Goal: Information Seeking & Learning: Learn about a topic

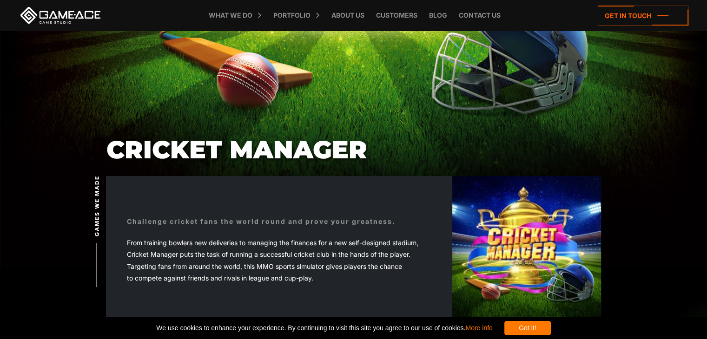
scroll to position [46, 0]
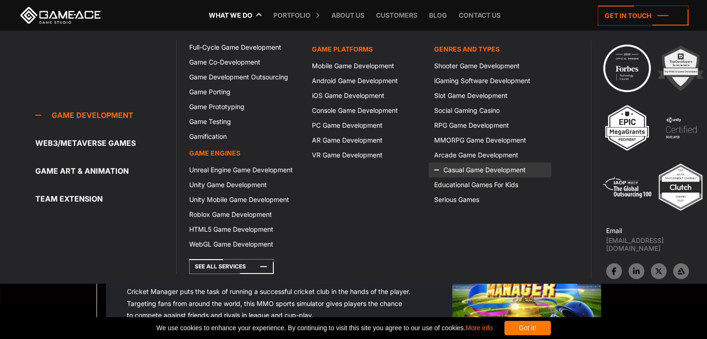
click at [462, 168] on link "Casual Game Development" at bounding box center [490, 170] width 122 height 15
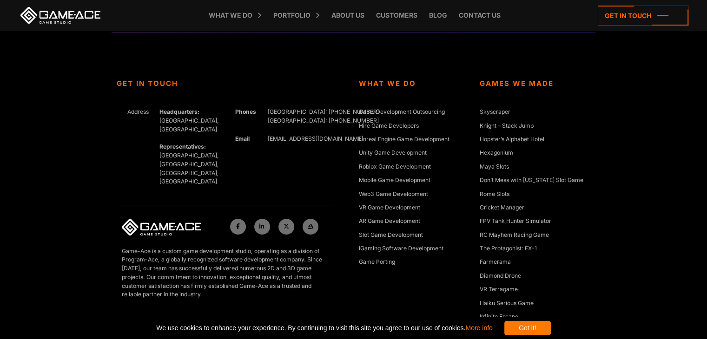
scroll to position [3822, 0]
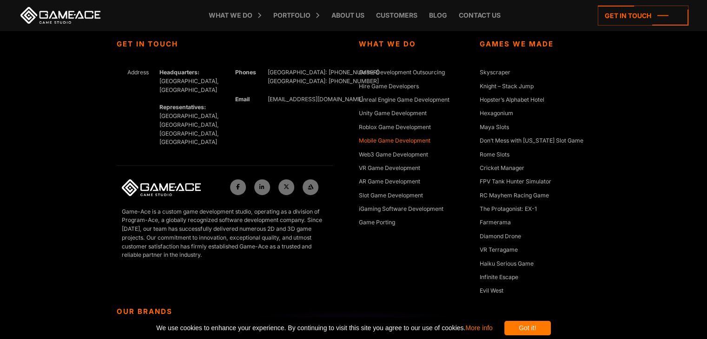
click at [389, 140] on link "Mobile Game Development" at bounding box center [395, 141] width 72 height 9
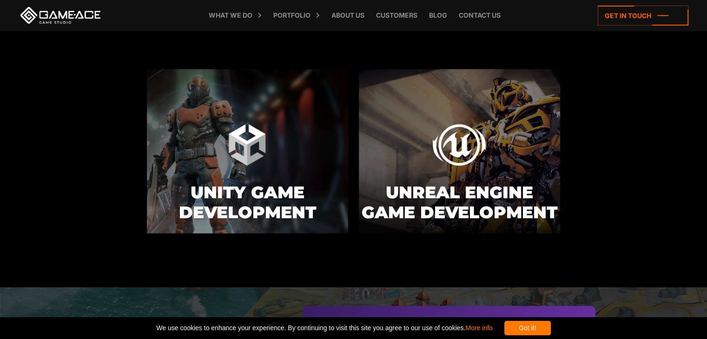
scroll to position [2649, 0]
